Goal: Find specific page/section: Find specific page/section

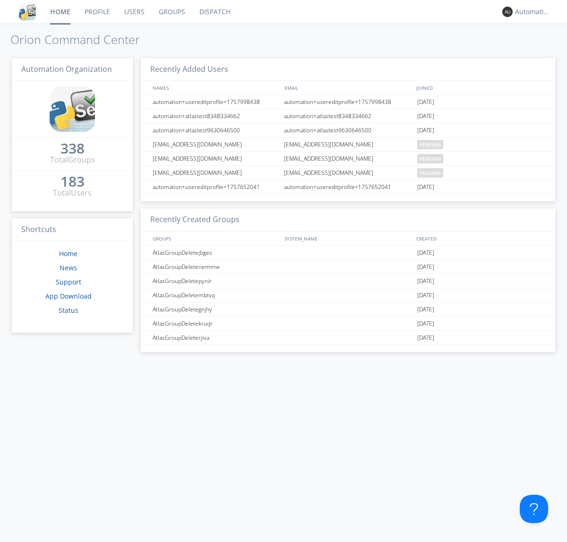
click at [214, 12] on link "Dispatch" at bounding box center [214, 12] width 45 height 24
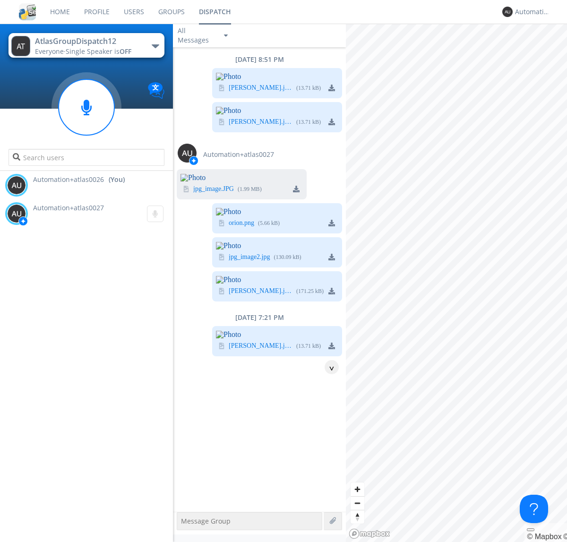
scroll to position [764, 0]
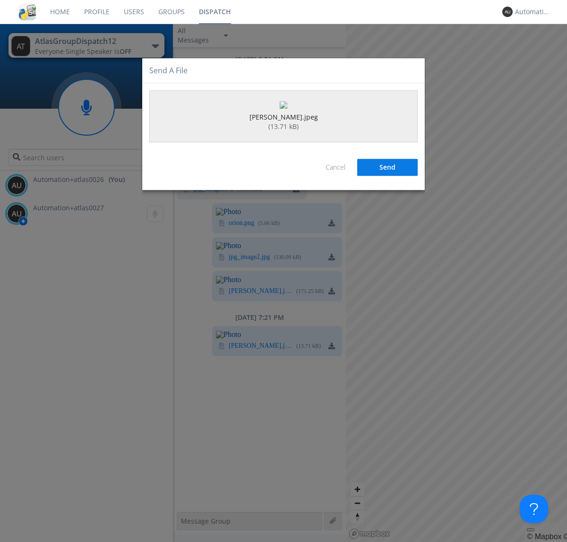
click at [387, 176] on button "Send" at bounding box center [387, 167] width 60 height 17
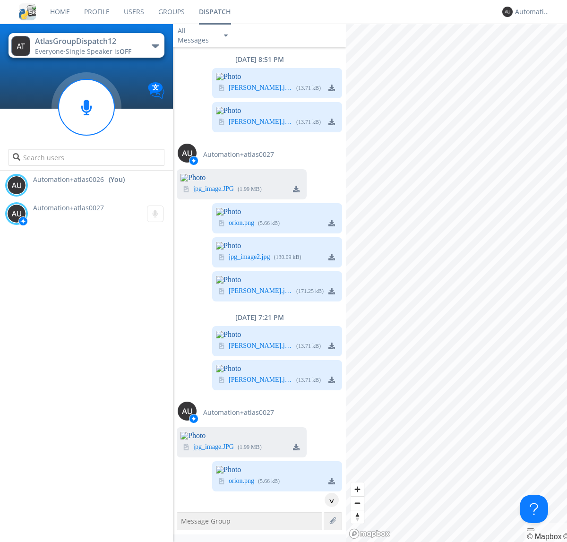
scroll to position [1214, 0]
click at [530, 12] on div "Automation+atlas0026" at bounding box center [532, 11] width 35 height 9
click at [537, 50] on div "Log Out" at bounding box center [537, 50] width 49 height 17
